Goal: Information Seeking & Learning: Learn about a topic

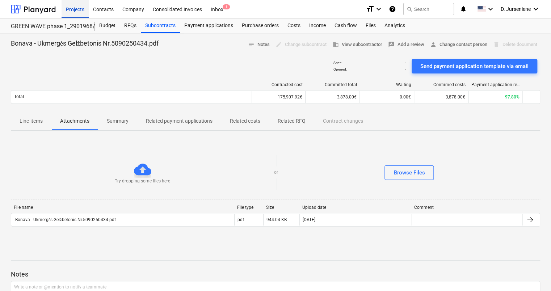
click at [73, 9] on div "Projects" at bounding box center [75, 9] width 27 height 18
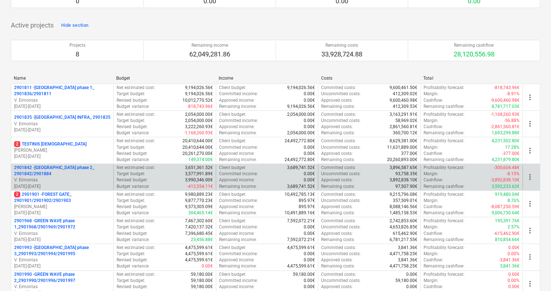
scroll to position [145, 0]
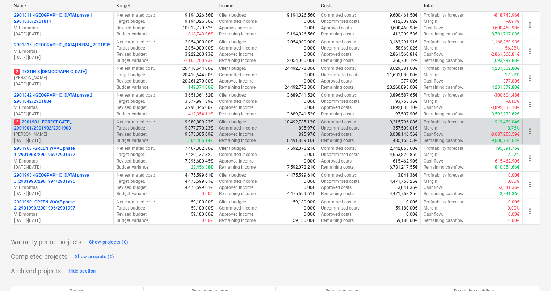
click at [38, 138] on p "[DATE] - [DATE]" at bounding box center [62, 141] width 96 height 6
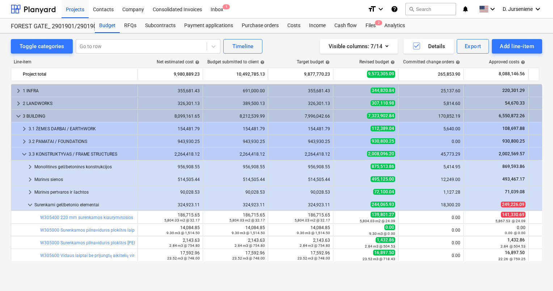
scroll to position [36, 0]
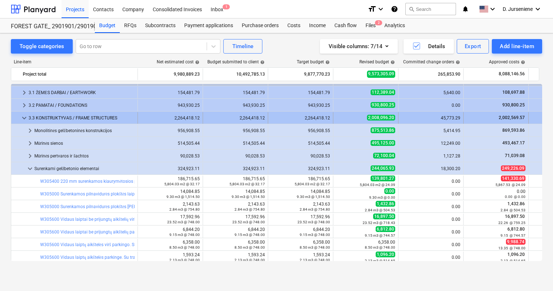
click at [28, 116] on span "keyboard_arrow_down" at bounding box center [24, 118] width 9 height 9
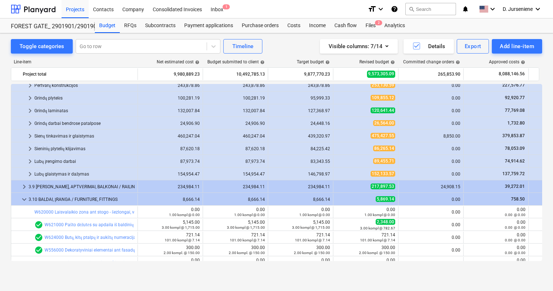
scroll to position [72, 0]
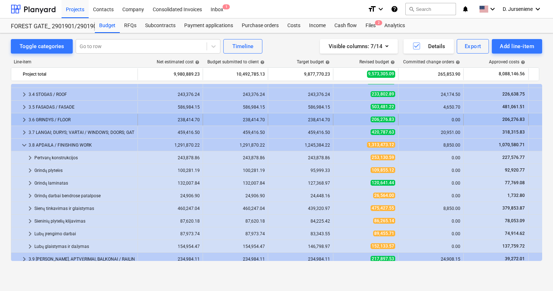
click at [45, 117] on div "3.6 GRINDYS / FLOOR" at bounding box center [82, 120] width 106 height 12
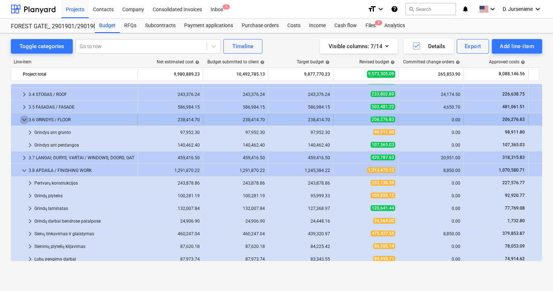
click at [22, 118] on span "keyboard_arrow_down" at bounding box center [24, 120] width 9 height 9
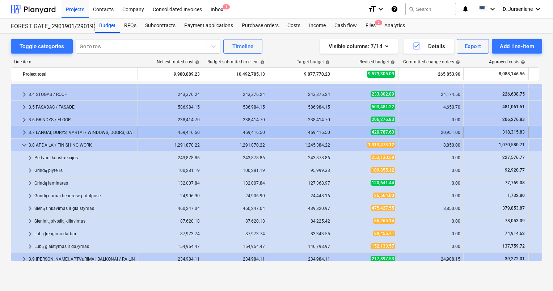
click at [60, 132] on div "3.7 LANGAI; DURYS; VARTAI / WINDOWS; DOORS; GATES" at bounding box center [82, 133] width 106 height 12
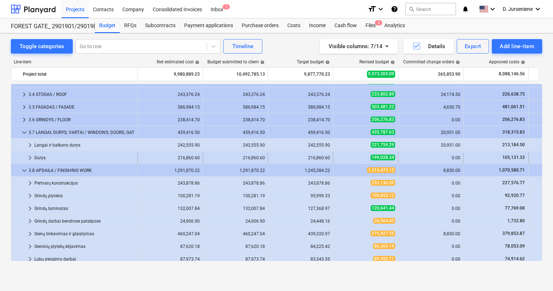
click at [38, 154] on div "Durys" at bounding box center [84, 158] width 100 height 12
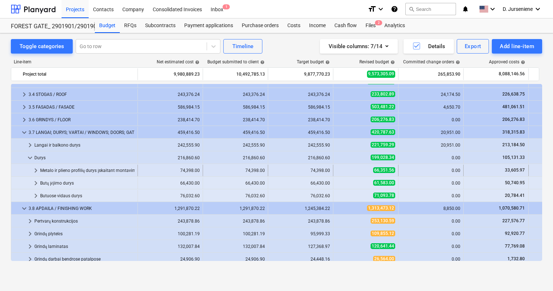
click at [33, 170] on span "keyboard_arrow_right" at bounding box center [36, 170] width 9 height 9
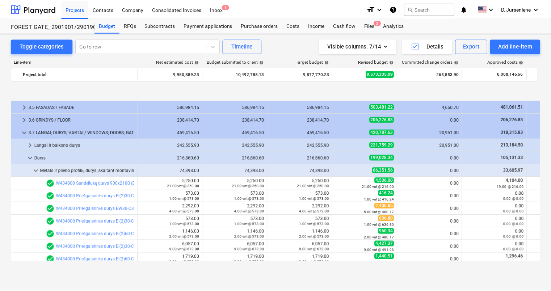
scroll to position [109, 0]
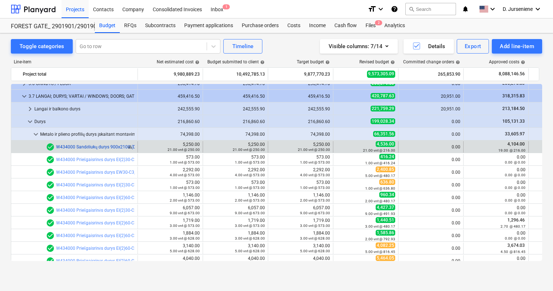
click at [87, 147] on link "W434000 Sandėliukų durys 900x2100 (DV-90.1,DV-90.3 ). [PERSON_NAME]. RAL 9010" at bounding box center [139, 147] width 167 height 5
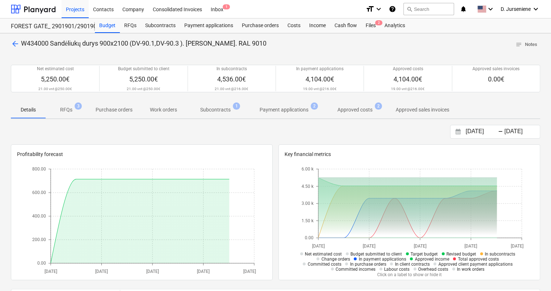
click at [222, 109] on p "Subcontracts" at bounding box center [215, 110] width 30 height 8
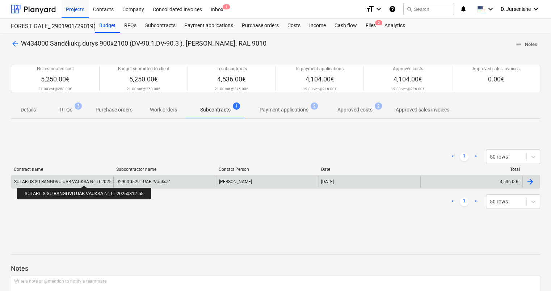
click at [85, 179] on div "SUTARTIS SU RANGOVU UAB VAUKSA Nr. LT-20250312-55" at bounding box center [71, 181] width 114 height 5
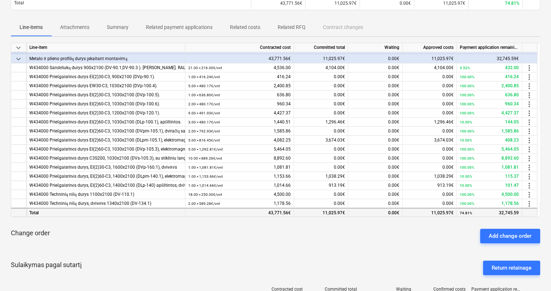
scroll to position [109, 0]
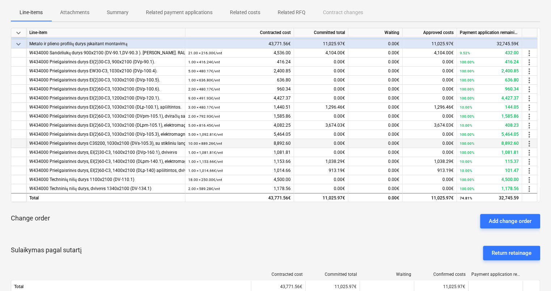
click at [178, 144] on div "W434000 Priešgaisrinės durys C3S200, 1030x2100 (DVs-105.3), su stikliniu langel…" at bounding box center [105, 143] width 153 height 9
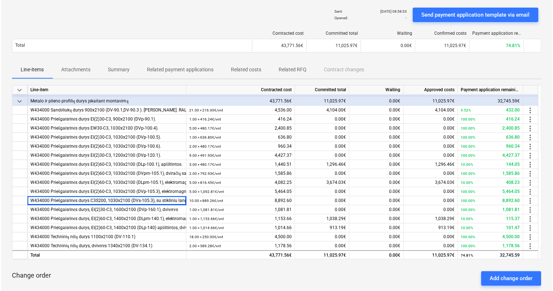
scroll to position [0, 0]
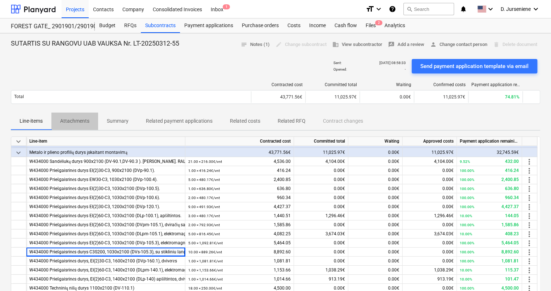
click at [74, 120] on p "Attachments" at bounding box center [74, 121] width 29 height 8
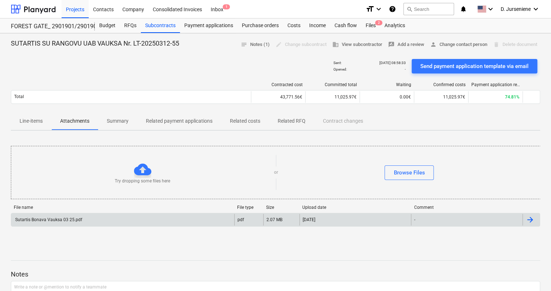
click at [42, 219] on div "Sutartis Bonava Vauksa 03 25.pdf" at bounding box center [48, 219] width 68 height 5
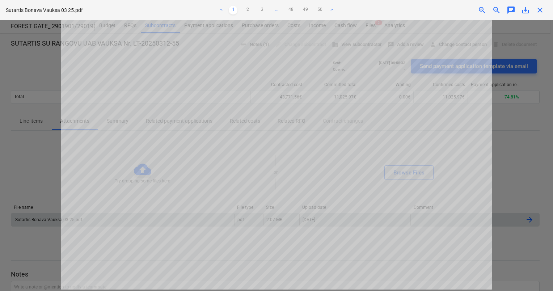
scroll to position [51, 0]
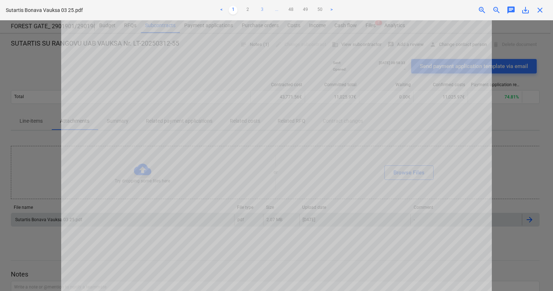
click at [262, 12] on link "3" at bounding box center [262, 10] width 9 height 9
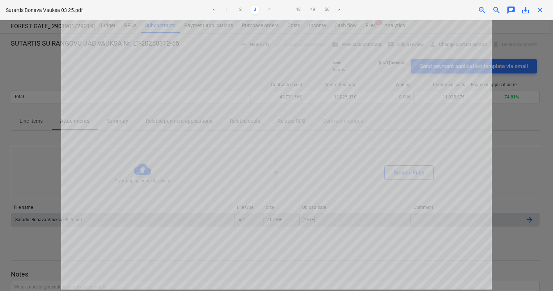
click at [269, 8] on link "4" at bounding box center [269, 10] width 9 height 9
click at [540, 11] on span "close" at bounding box center [540, 10] width 9 height 9
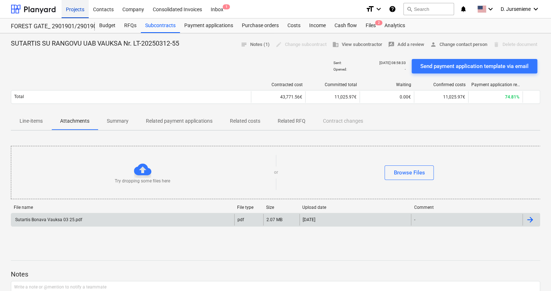
click at [78, 8] on div "Projects" at bounding box center [75, 9] width 27 height 18
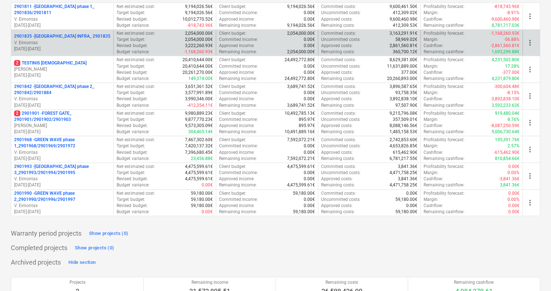
scroll to position [181, 0]
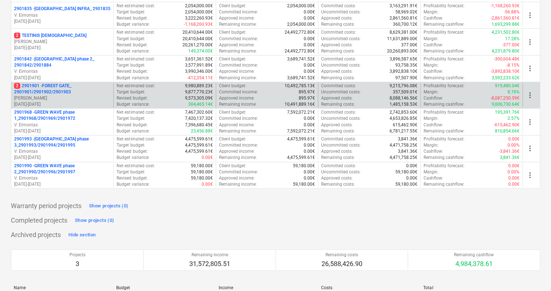
click at [38, 93] on p "2 2901901 - FOREST GATE_ 2901901/2901902/2901903" at bounding box center [62, 89] width 96 height 12
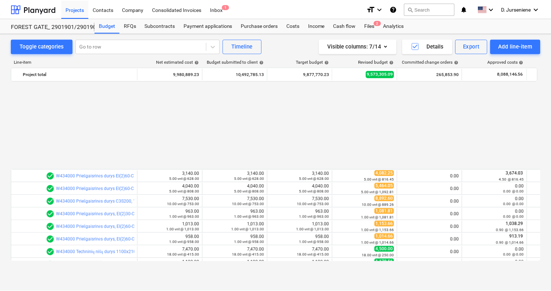
scroll to position [290, 0]
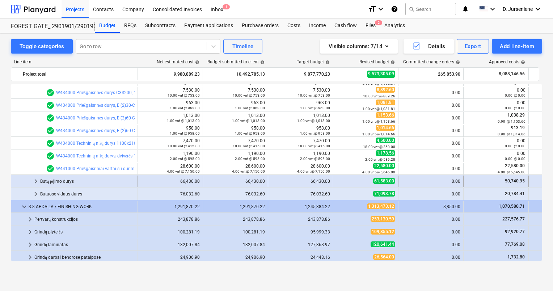
click at [43, 182] on div "Butų įėjimo durys" at bounding box center [87, 182] width 95 height 12
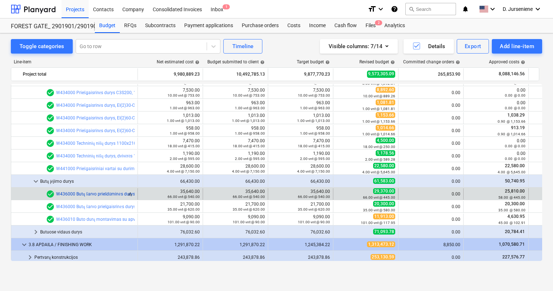
click at [93, 193] on link "W436000 Butų šarvo priešdūminės durys 1030x2100, C3S(200) (DVs-103)" at bounding box center [127, 194] width 143 height 5
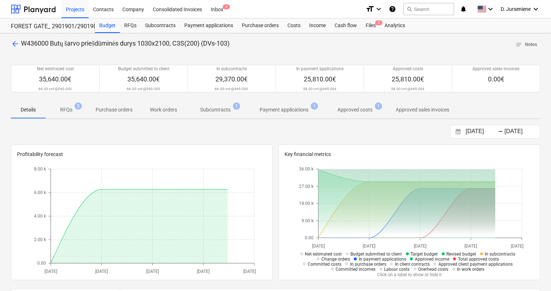
click at [207, 110] on p "Subcontracts" at bounding box center [215, 110] width 30 height 8
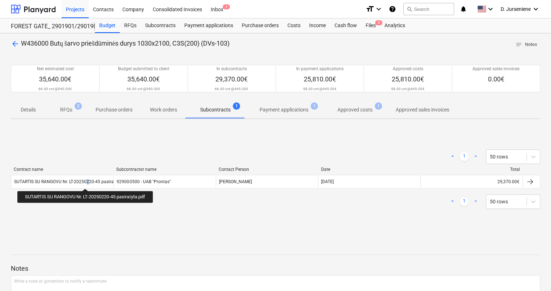
click at [88, 181] on div "SUTARTIS SU RANGOVU Nr. LT-20250220-45 pasirašyta.pdf" at bounding box center [71, 181] width 115 height 5
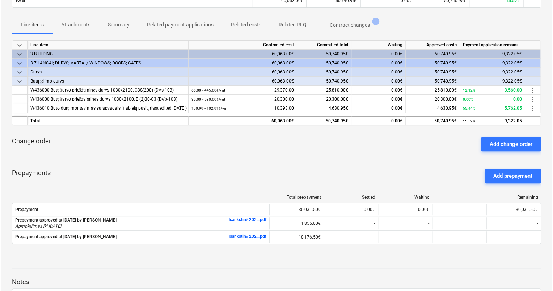
scroll to position [109, 0]
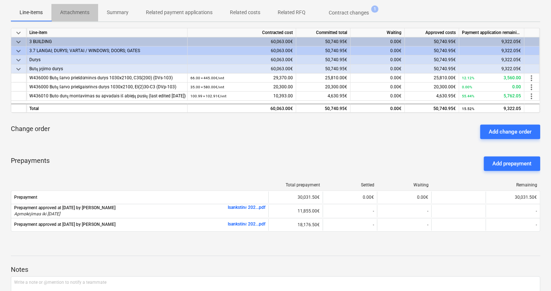
click at [71, 10] on p "Attachments" at bounding box center [74, 13] width 29 height 8
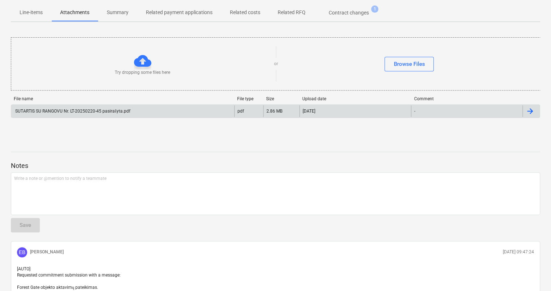
click at [40, 109] on div "SUTARTIS SU RANGOVU Nr. LT-20250220-45 pasirašyta.pdf" at bounding box center [72, 111] width 116 height 5
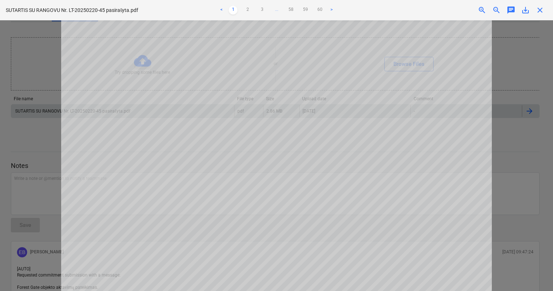
scroll to position [340, 0]
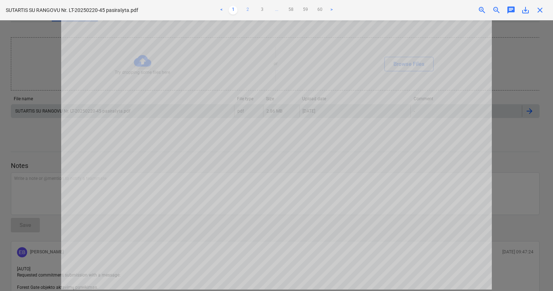
click at [248, 9] on link "2" at bounding box center [247, 10] width 9 height 9
click at [320, 8] on link "60" at bounding box center [320, 10] width 9 height 9
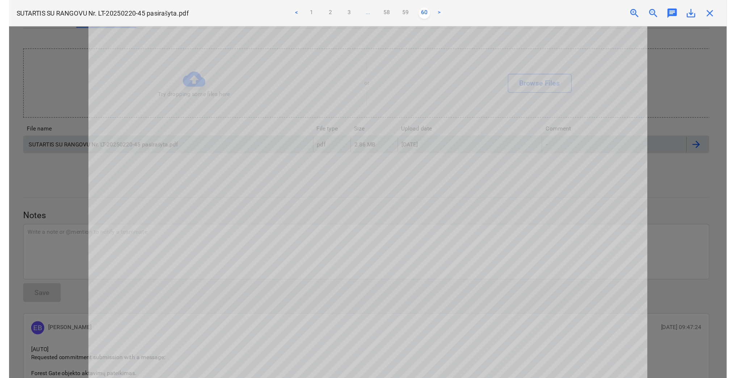
scroll to position [232, 0]
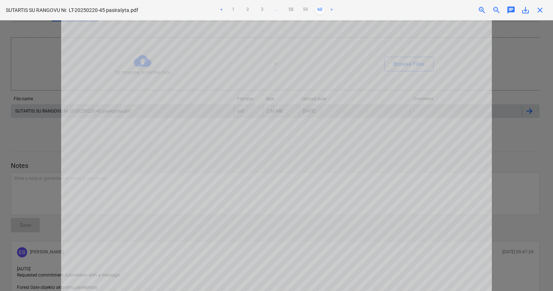
click at [48, 139] on div at bounding box center [276, 155] width 553 height 271
click at [537, 9] on span "close" at bounding box center [540, 10] width 9 height 9
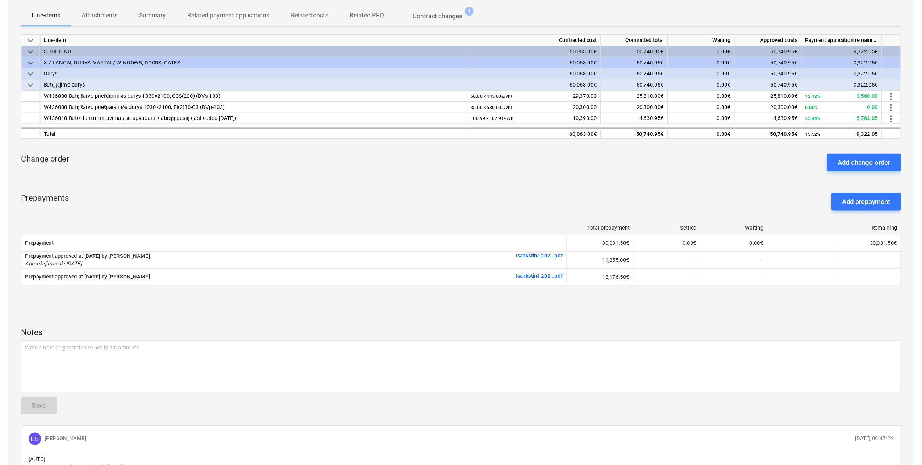
scroll to position [67, 0]
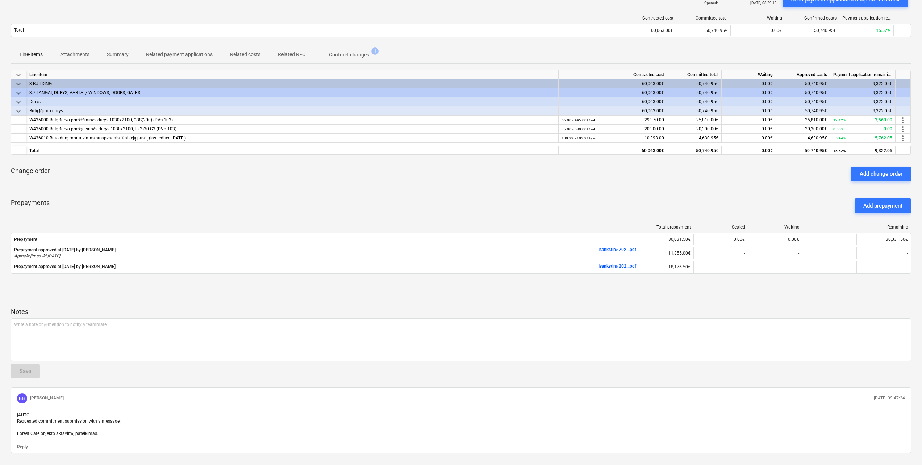
click at [265, 199] on div "Prepayments Add prepayment" at bounding box center [461, 206] width 900 height 26
